Goal: Information Seeking & Learning: Understand process/instructions

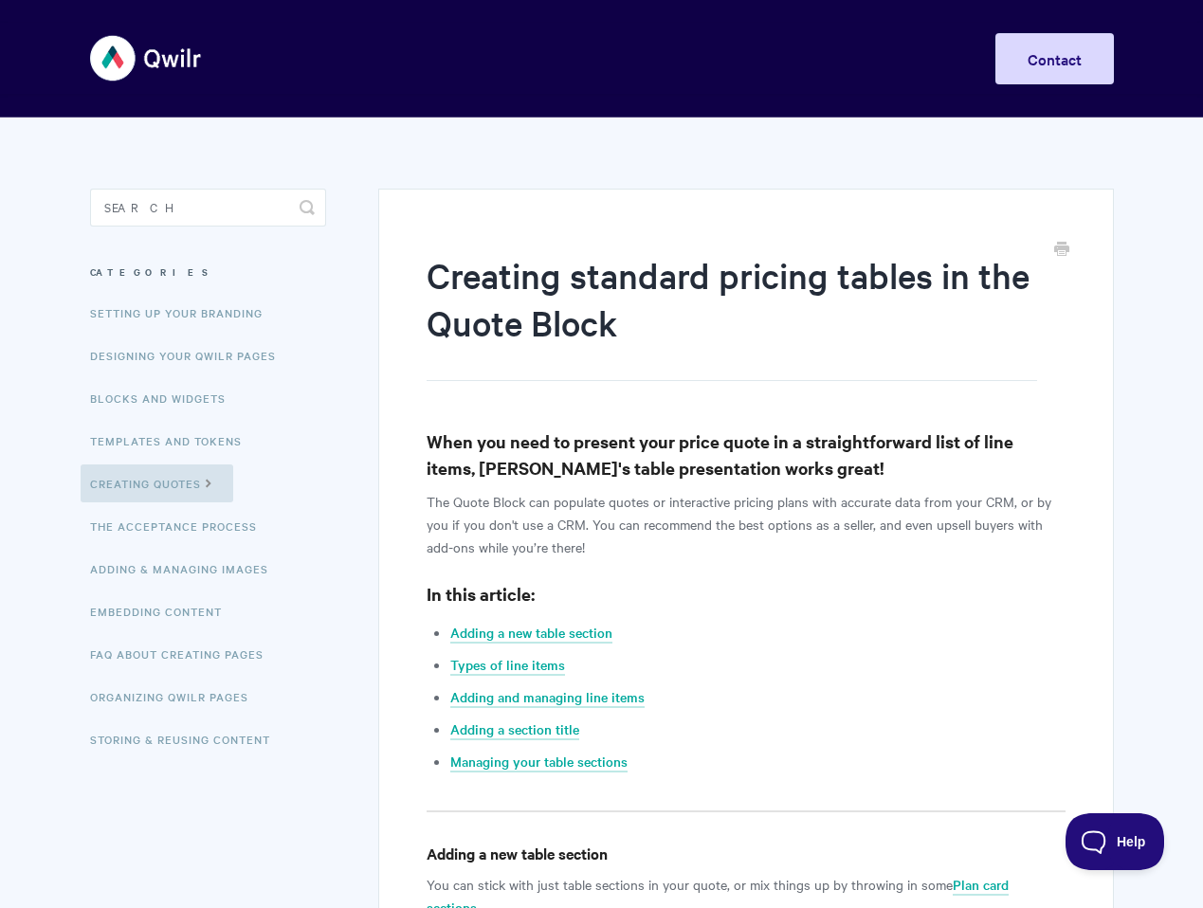
click at [549, 634] on link "Adding a new table section" at bounding box center [531, 633] width 162 height 21
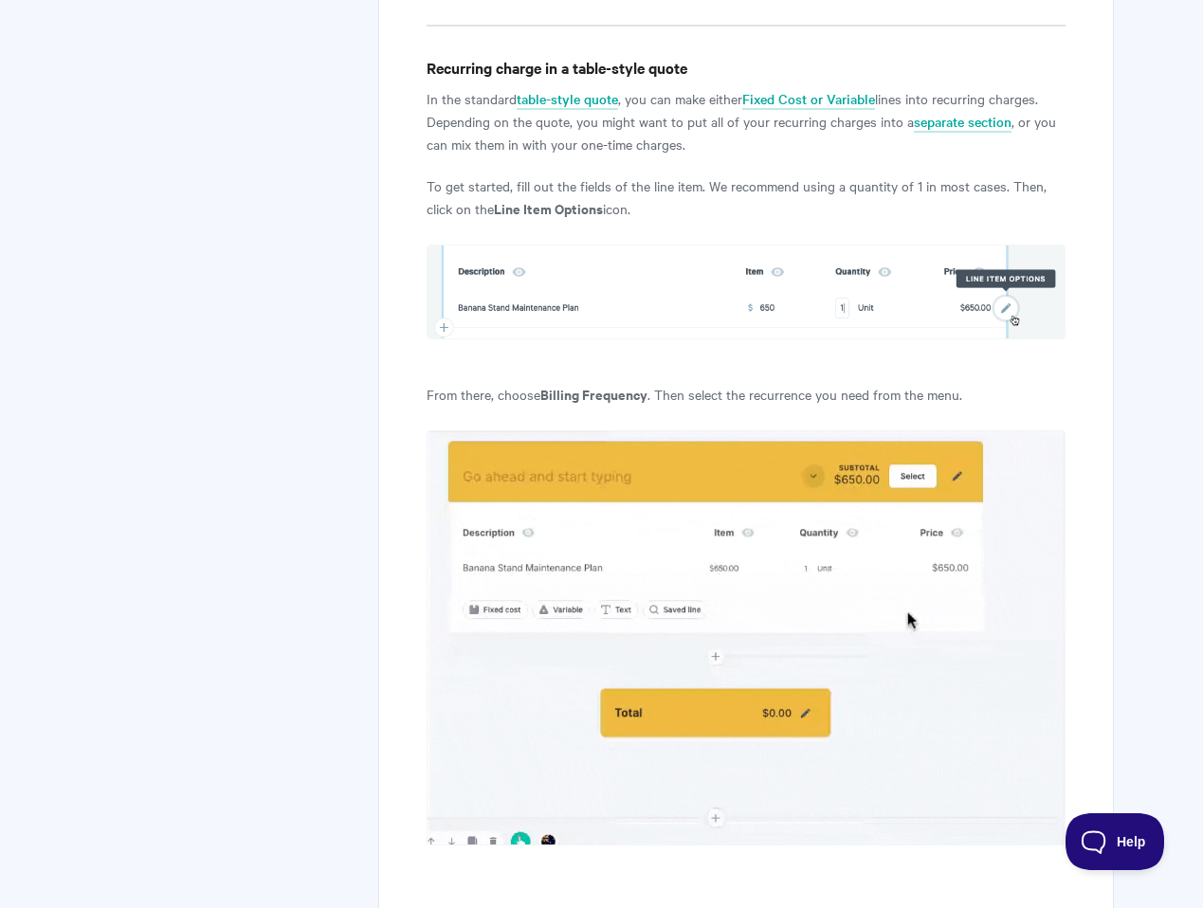
scroll to position [1223, 0]
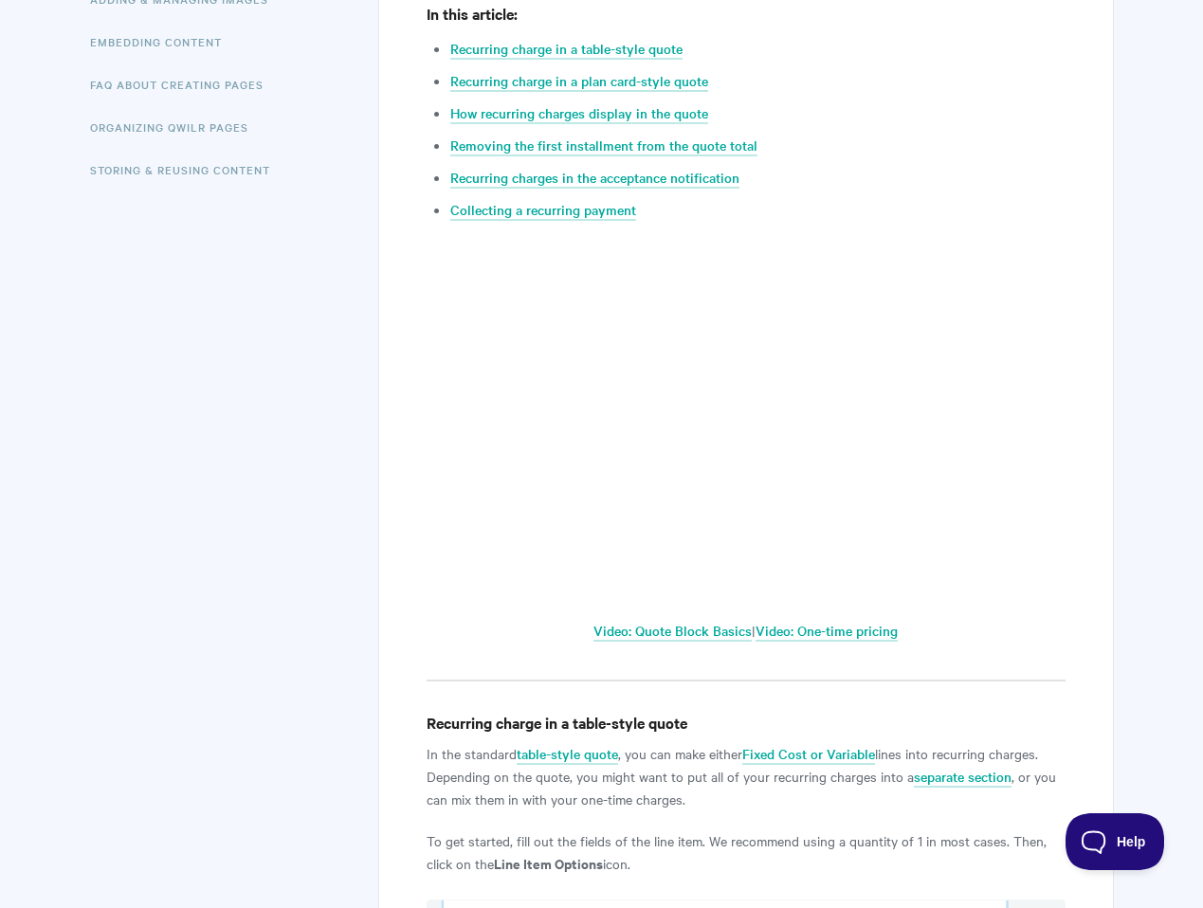
scroll to position [0, 0]
